Goal: Information Seeking & Learning: Learn about a topic

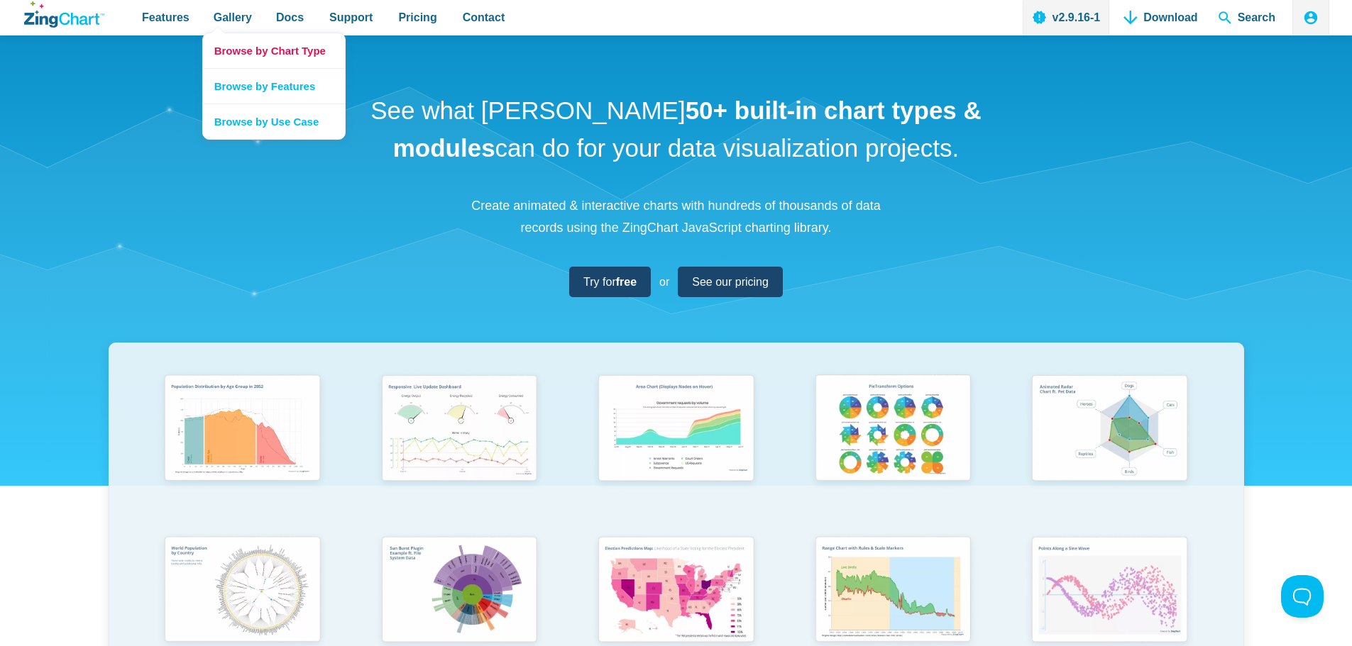
click at [243, 54] on link "Browse by Chart Type" at bounding box center [274, 50] width 142 height 35
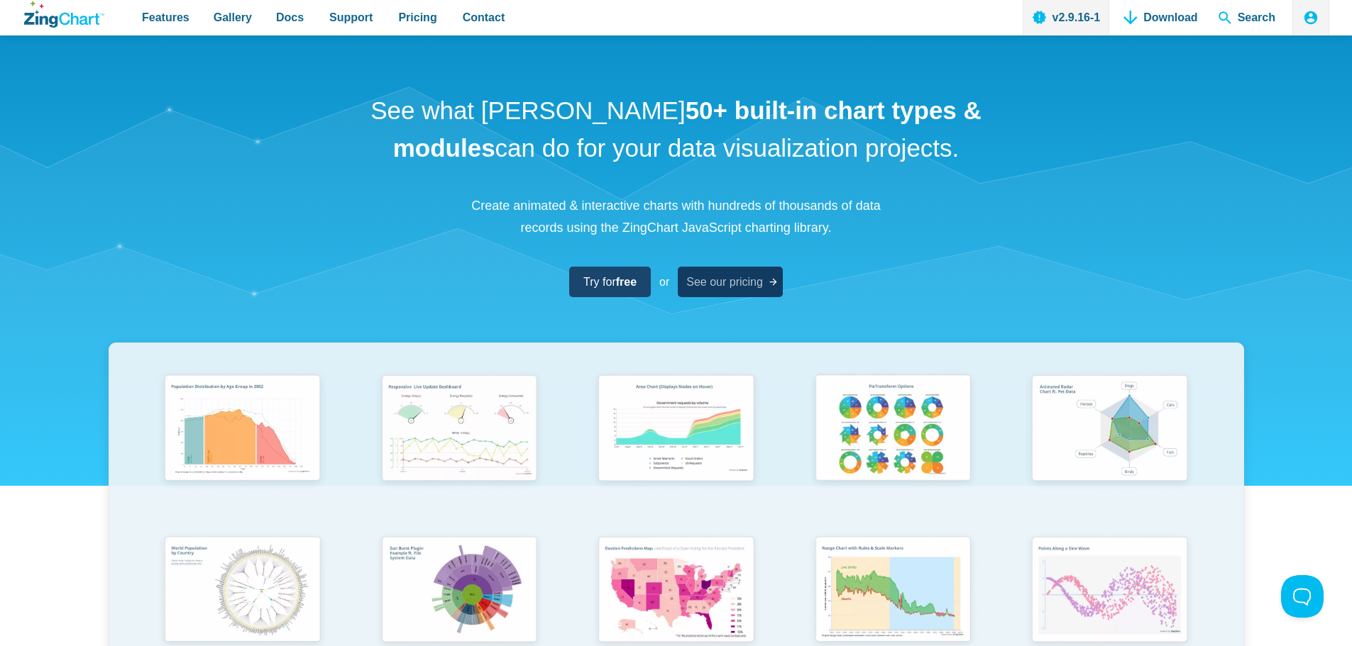
click at [743, 283] on span "See our pricing" at bounding box center [724, 281] width 77 height 19
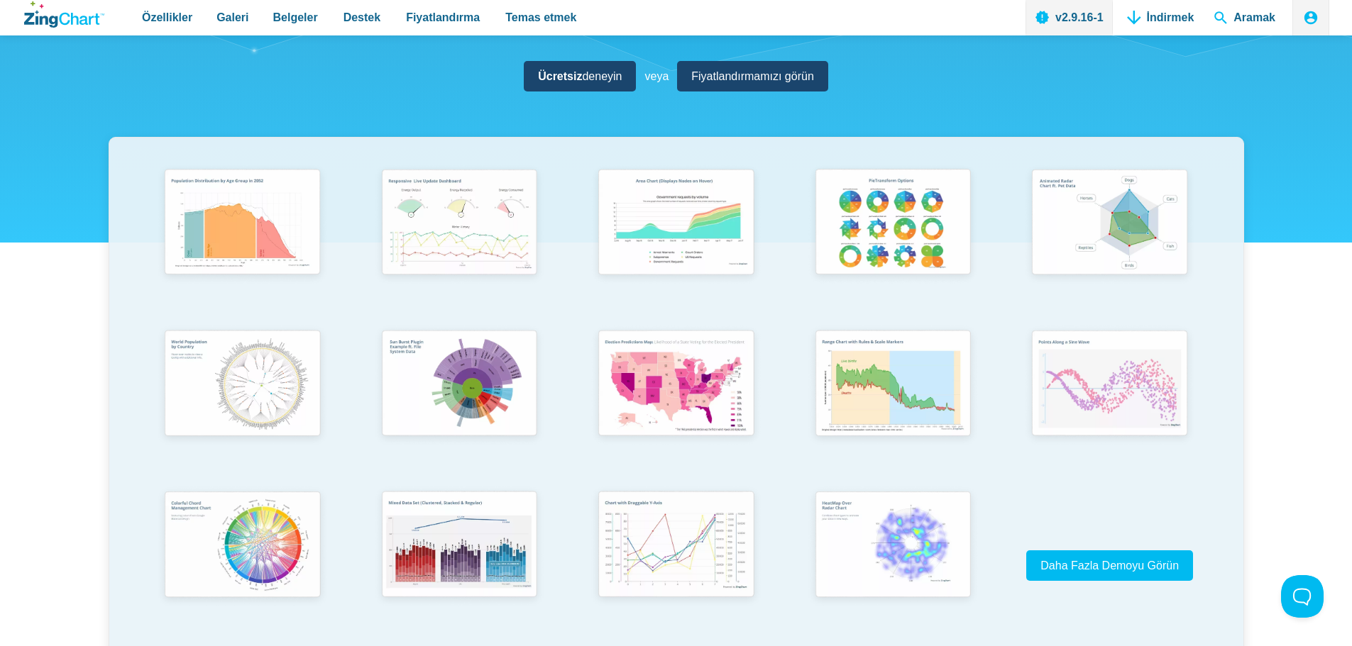
scroll to position [213, 0]
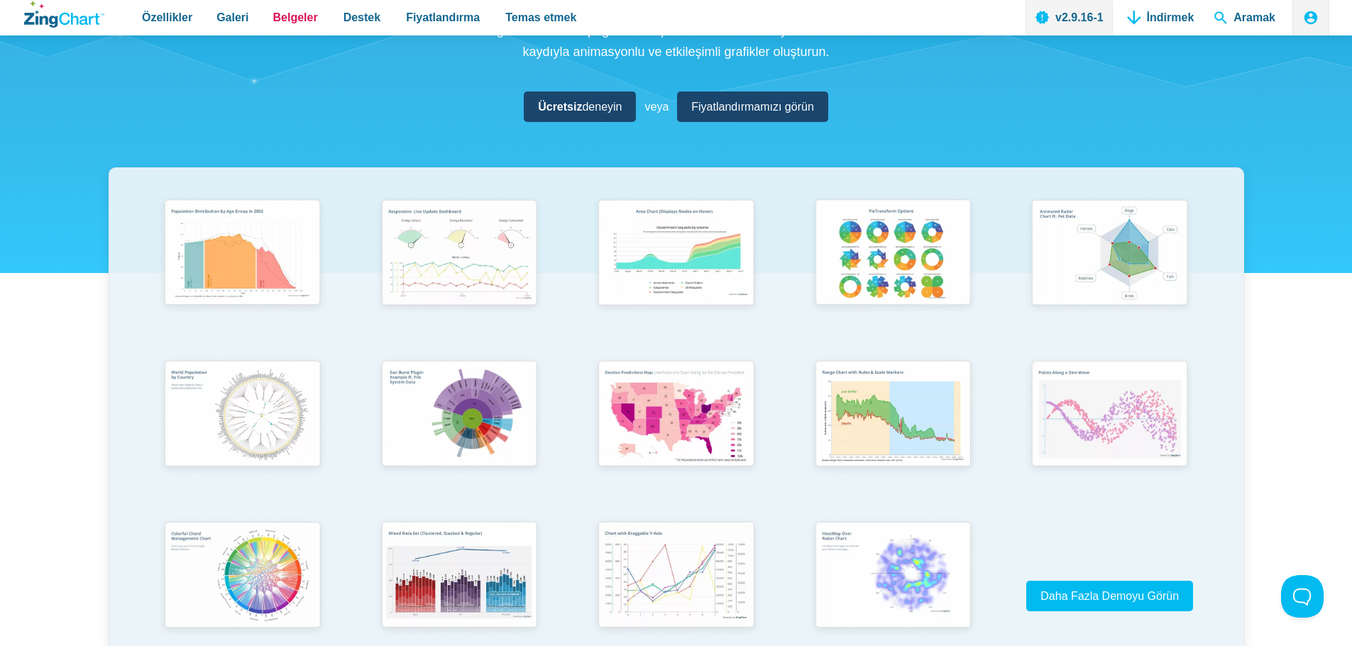
click at [286, 16] on font "Belgeler" at bounding box center [295, 17] width 45 height 12
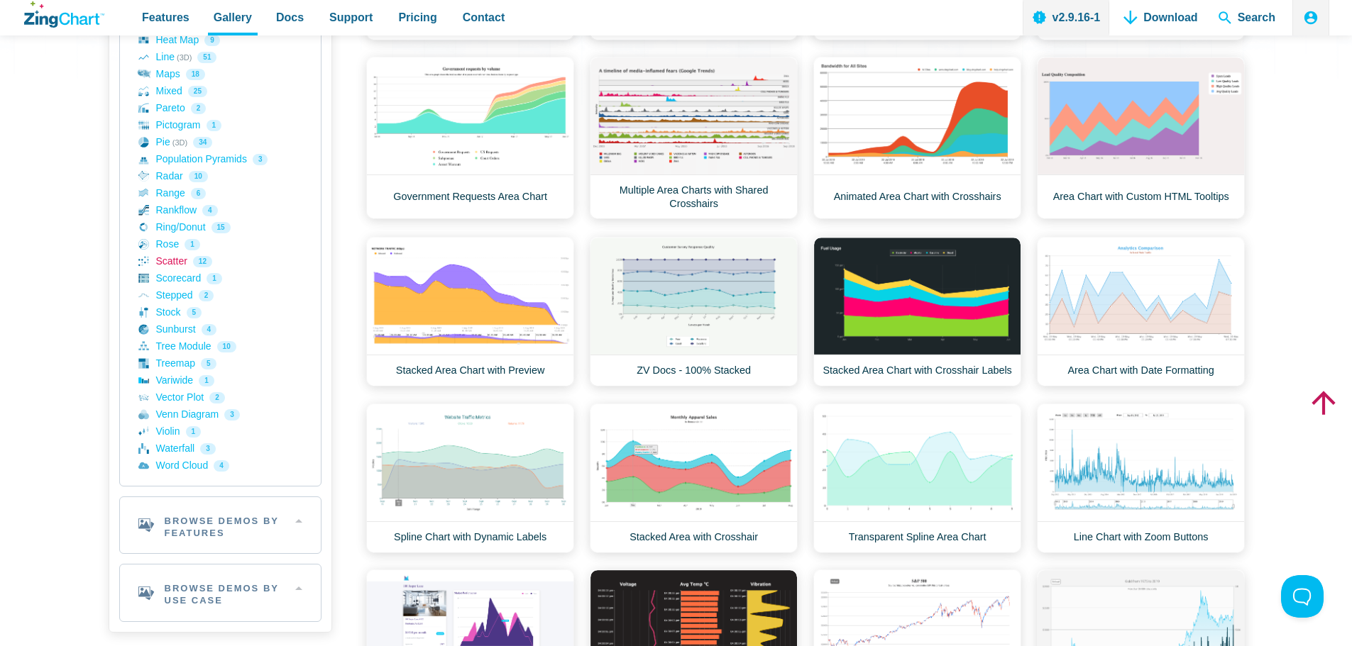
scroll to position [497, 0]
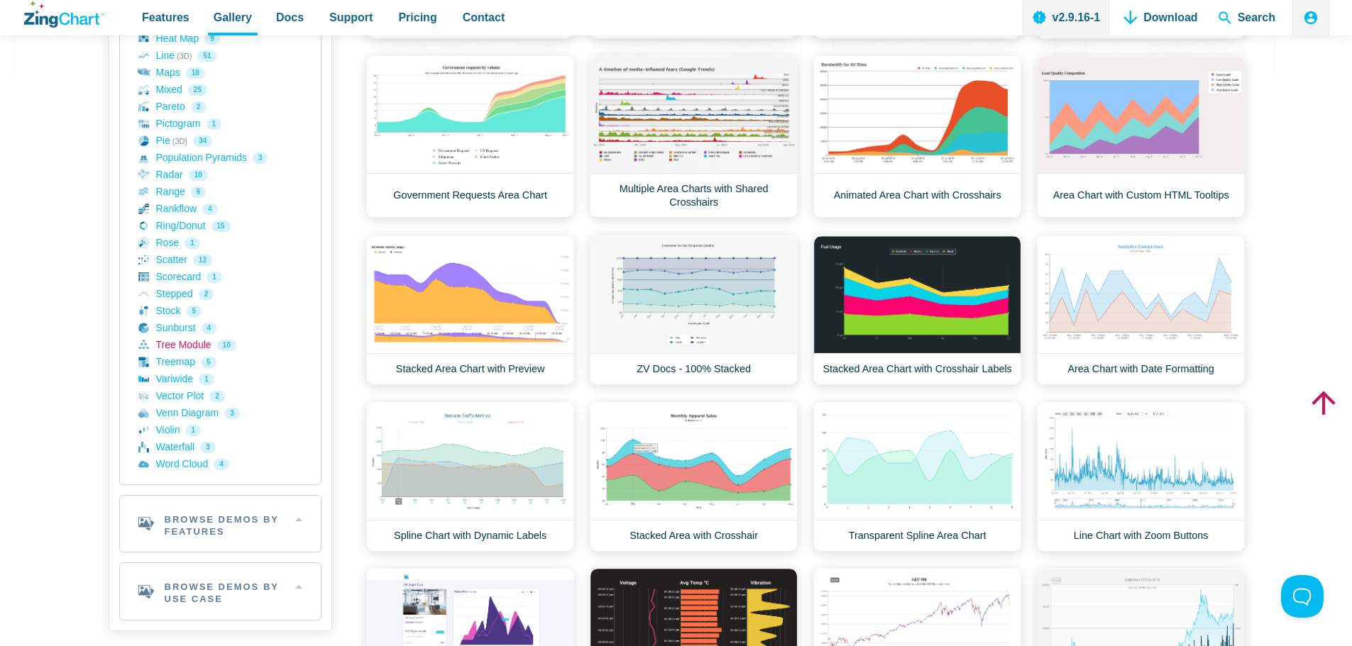
click at [176, 349] on link "Tree Module 10" at bounding box center [220, 345] width 164 height 17
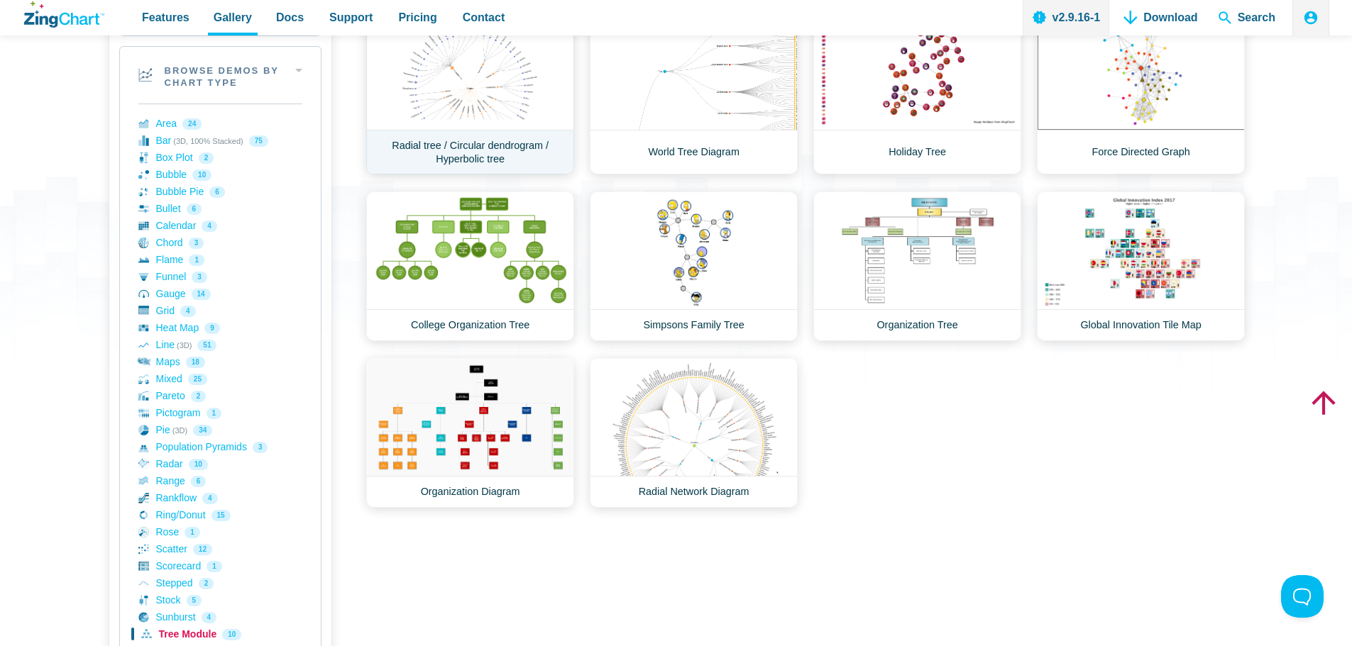
scroll to position [213, 0]
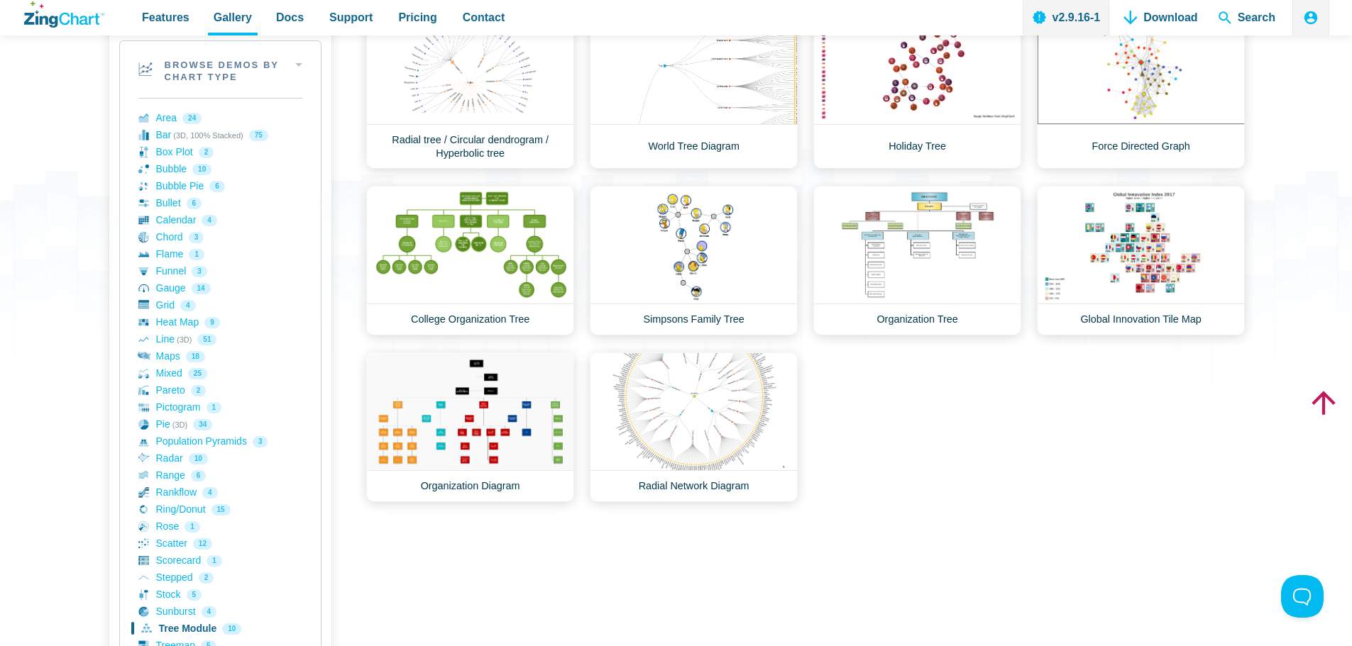
click at [1061, 402] on div "Area Demos Area Line Chart Financial Widget Dashboard Area Chart Art Chrome Err…" at bounding box center [805, 254] width 878 height 496
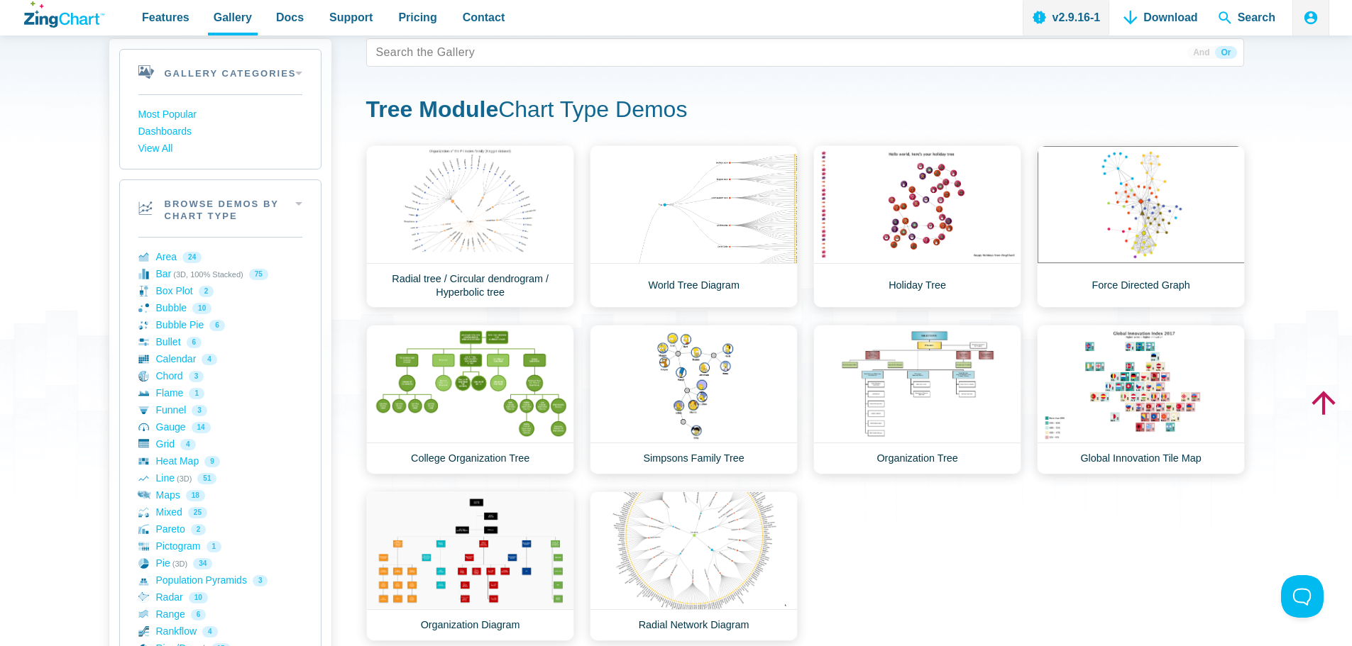
scroll to position [71, 0]
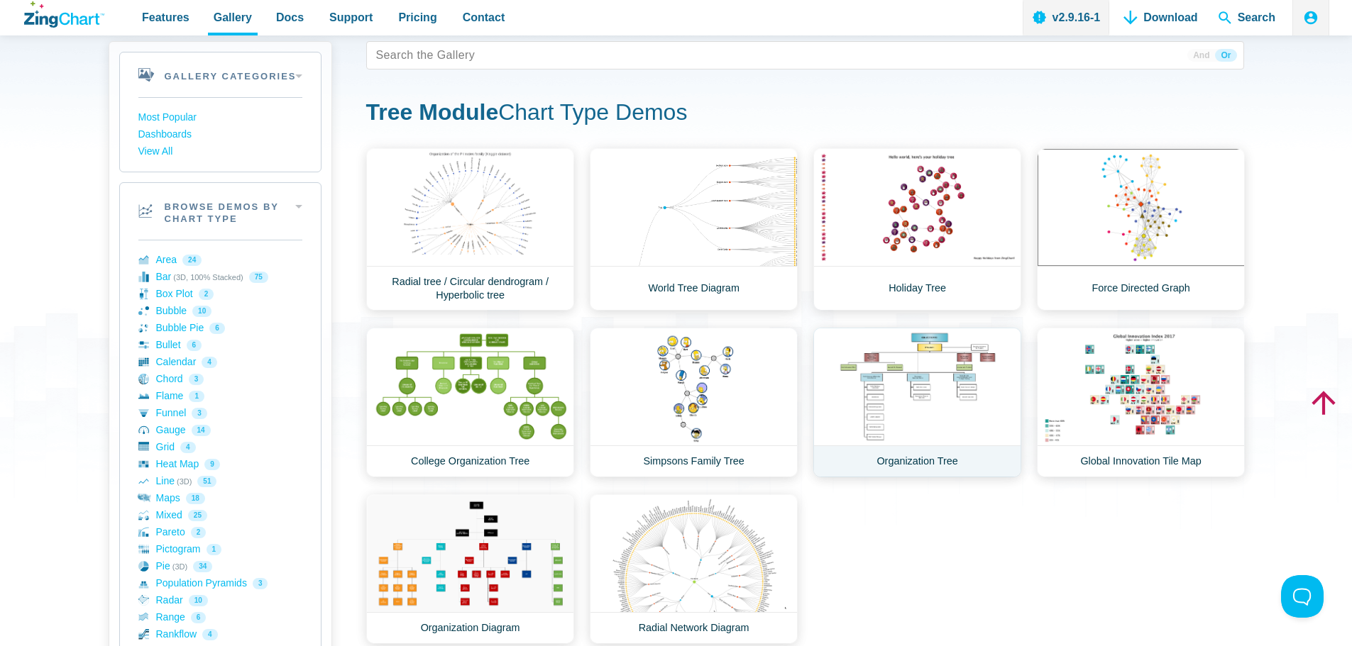
click at [898, 383] on link "Organization Tree" at bounding box center [917, 403] width 208 height 150
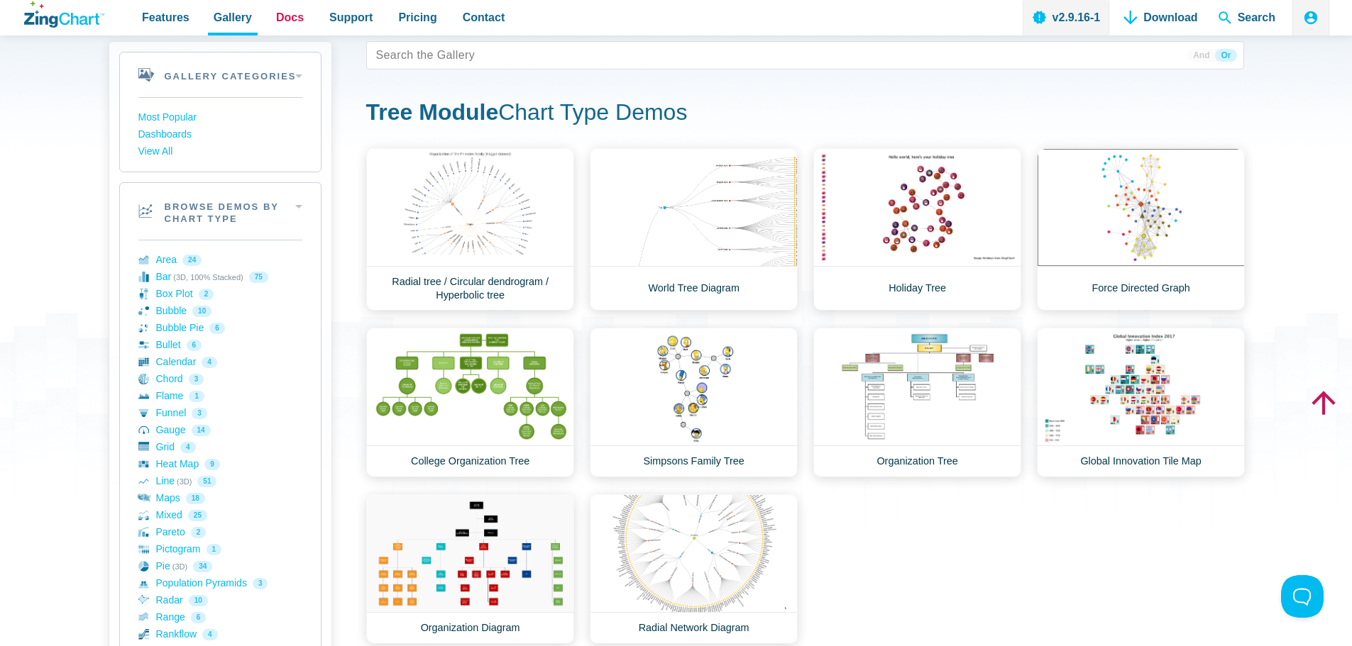
click at [292, 28] on link "Docs" at bounding box center [289, 17] width 39 height 35
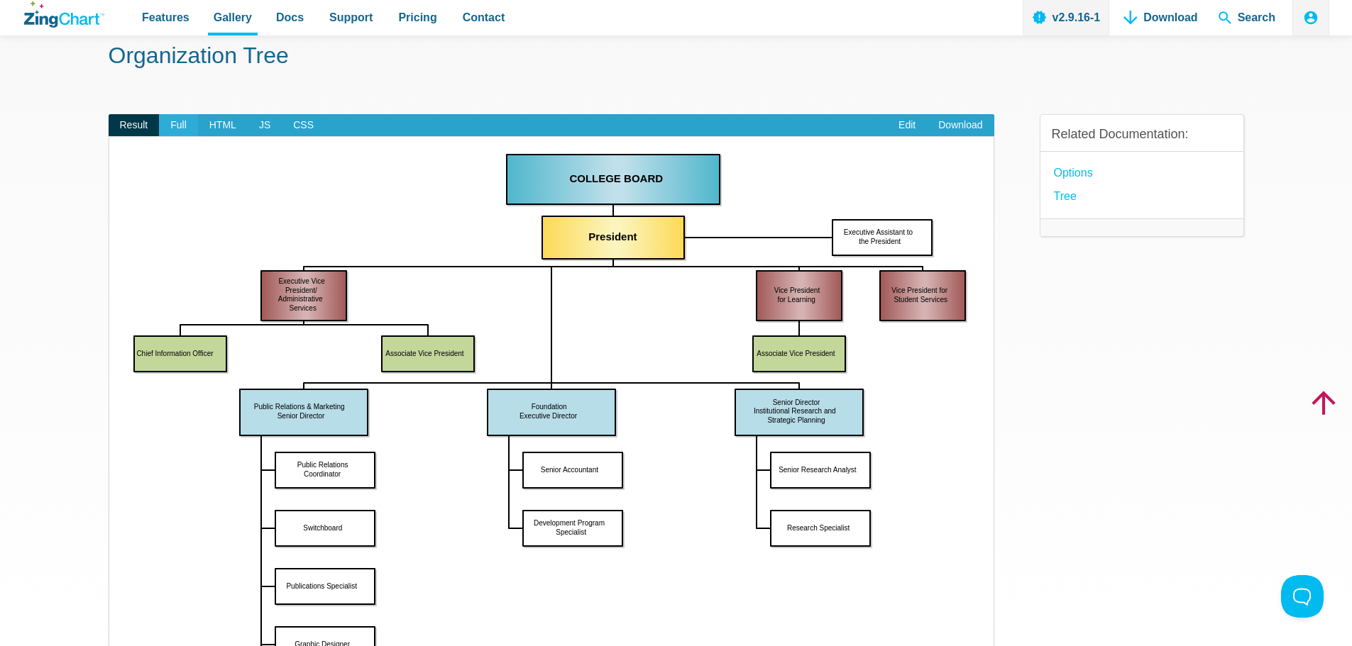
click at [178, 127] on span "Full" at bounding box center [178, 125] width 39 height 23
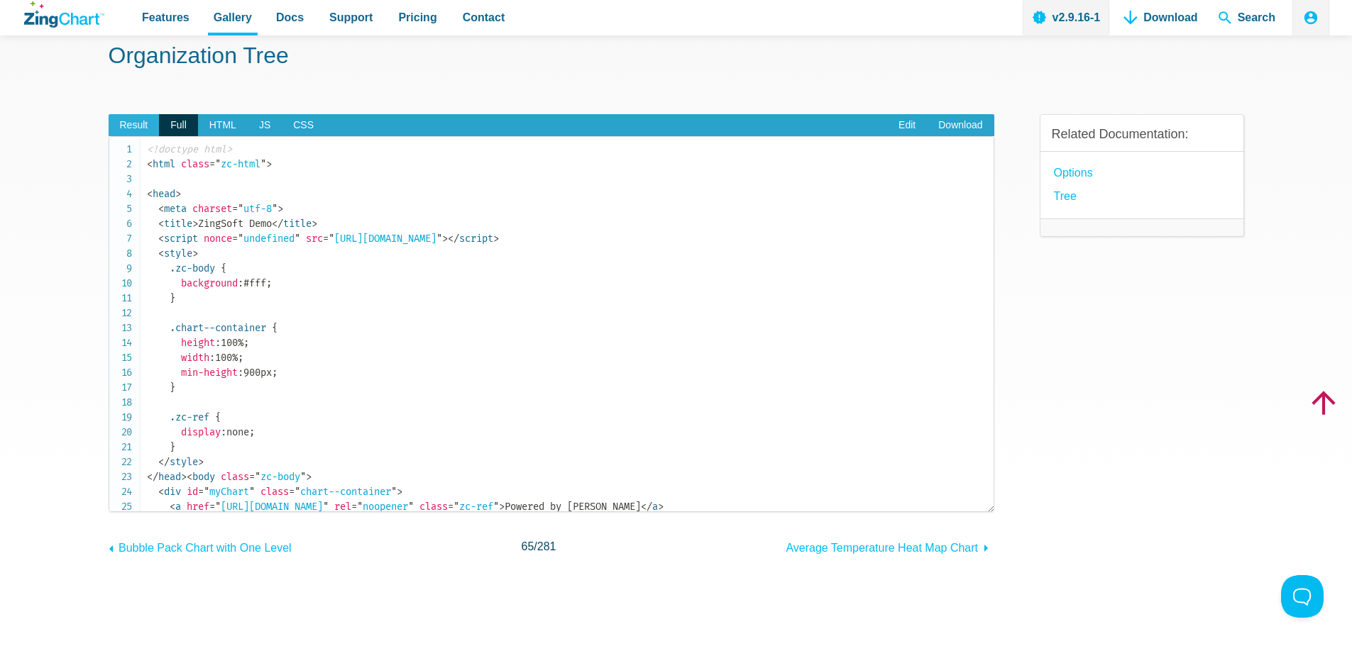
click at [132, 126] on span "Result" at bounding box center [134, 125] width 51 height 23
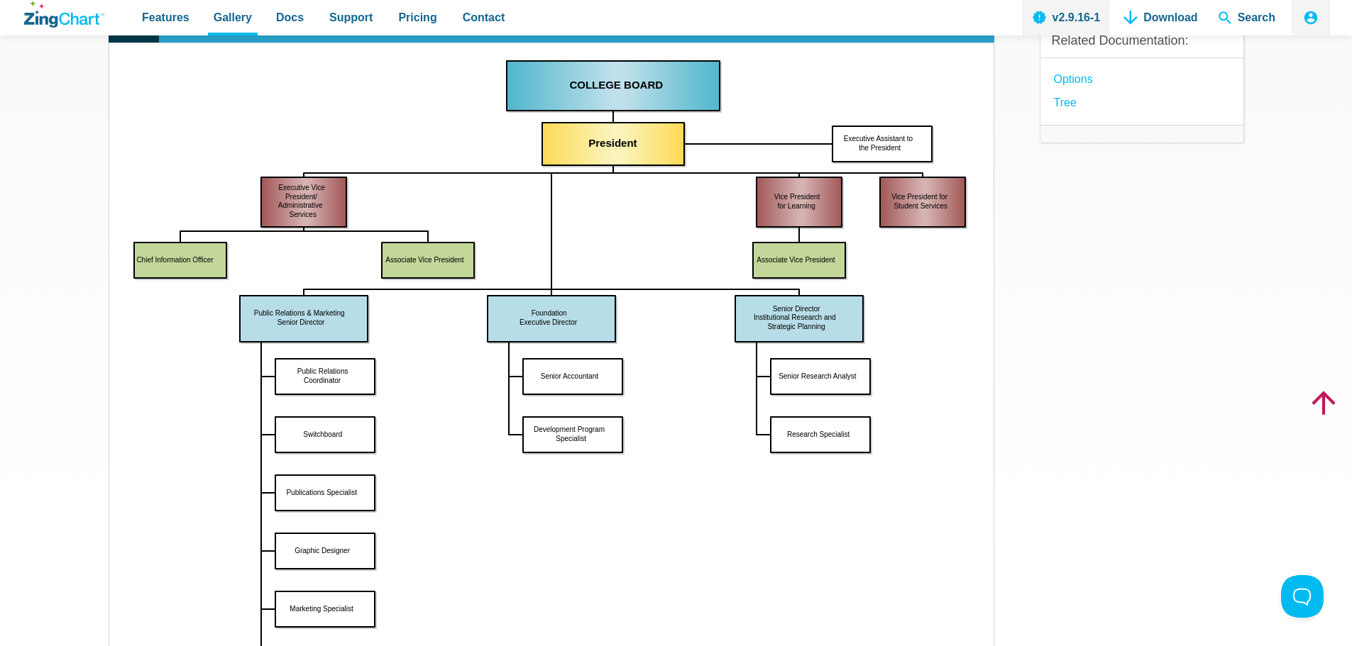
scroll to position [142, 0]
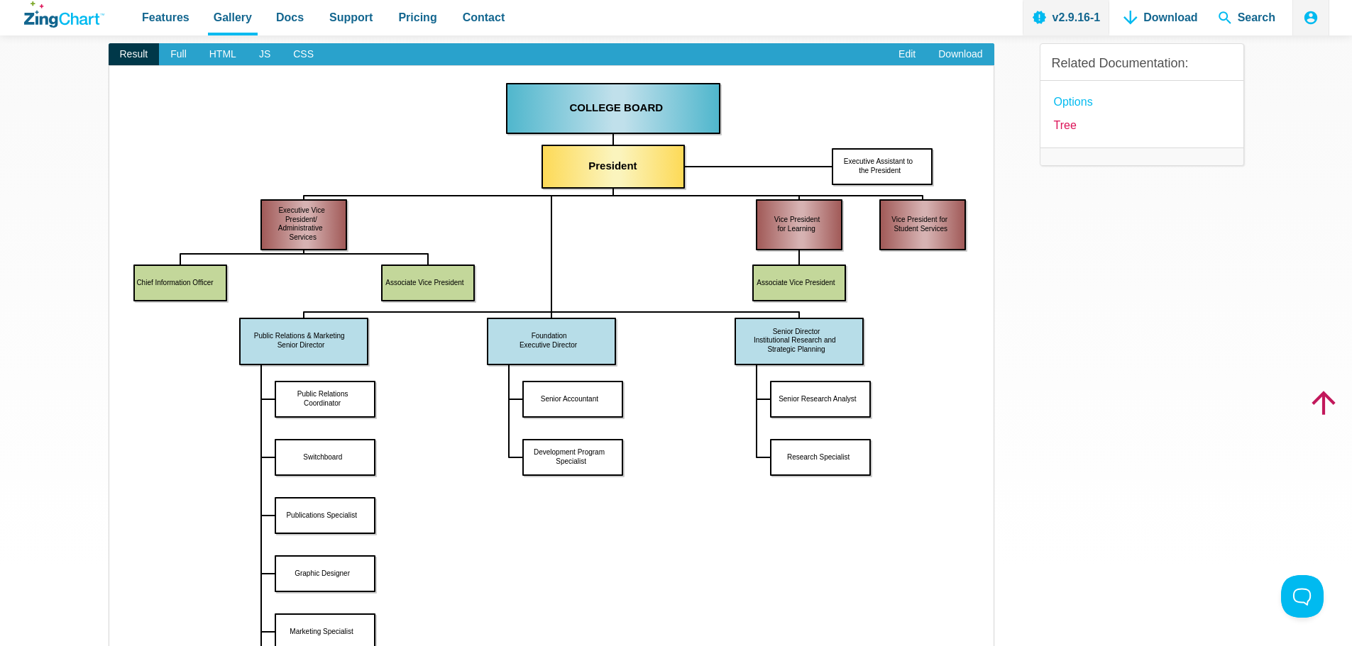
click at [1070, 123] on link "tree" at bounding box center [1065, 125] width 23 height 19
click at [1068, 126] on link "tree" at bounding box center [1065, 125] width 23 height 19
click at [900, 49] on link "Edit" at bounding box center [907, 54] width 40 height 23
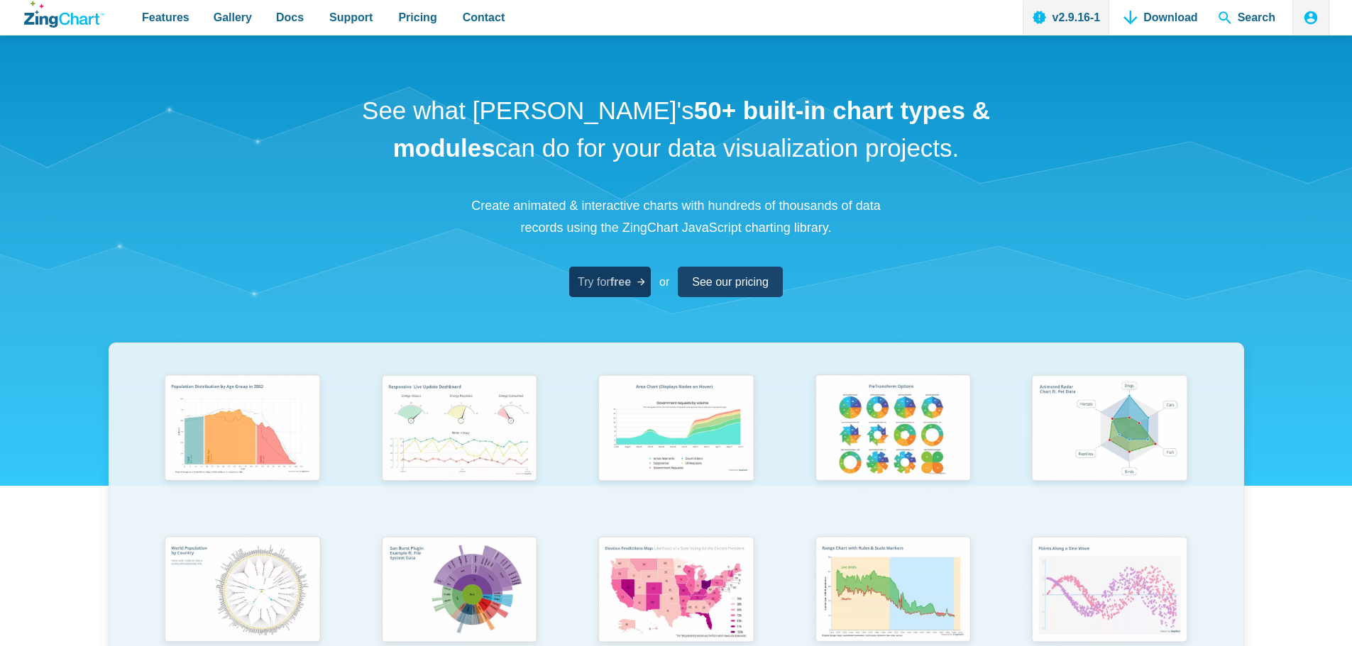
click at [583, 284] on span "Try for free" at bounding box center [604, 281] width 53 height 19
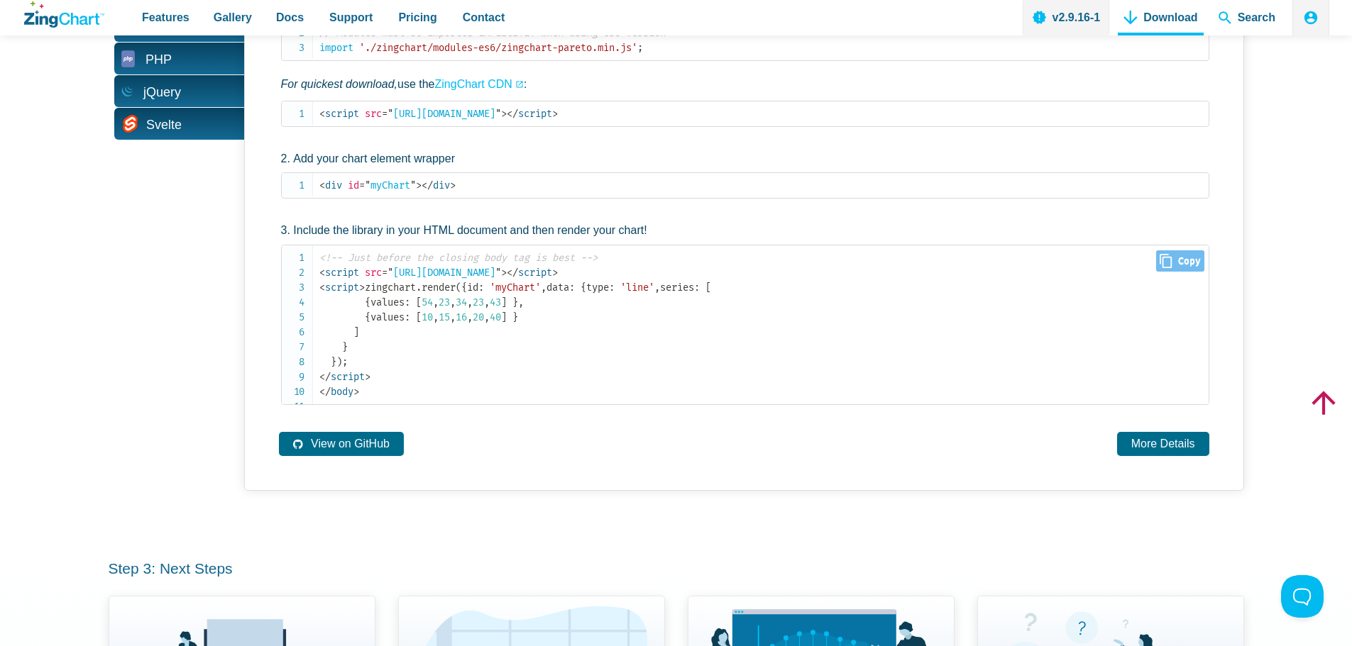
scroll to position [851, 0]
